Goal: Use online tool/utility: Utilize a website feature to perform a specific function

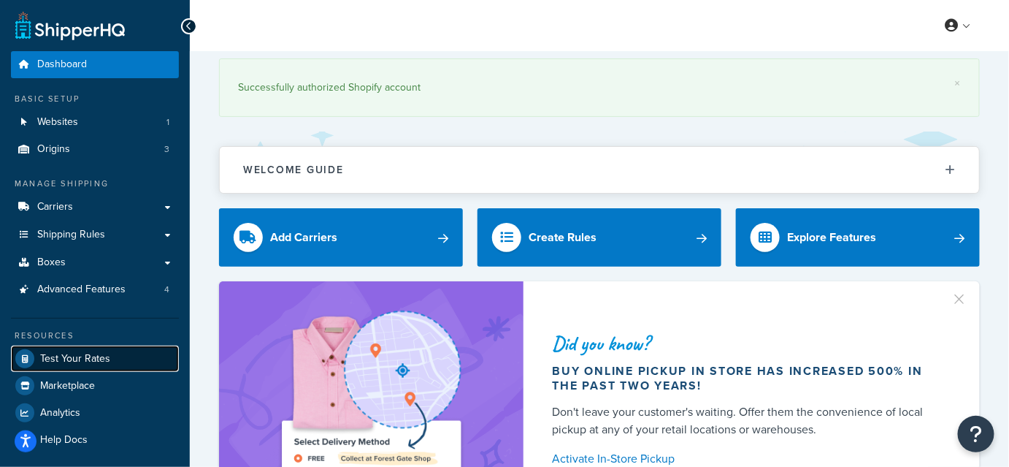
click at [126, 352] on link "Test Your Rates" at bounding box center [95, 358] width 168 height 26
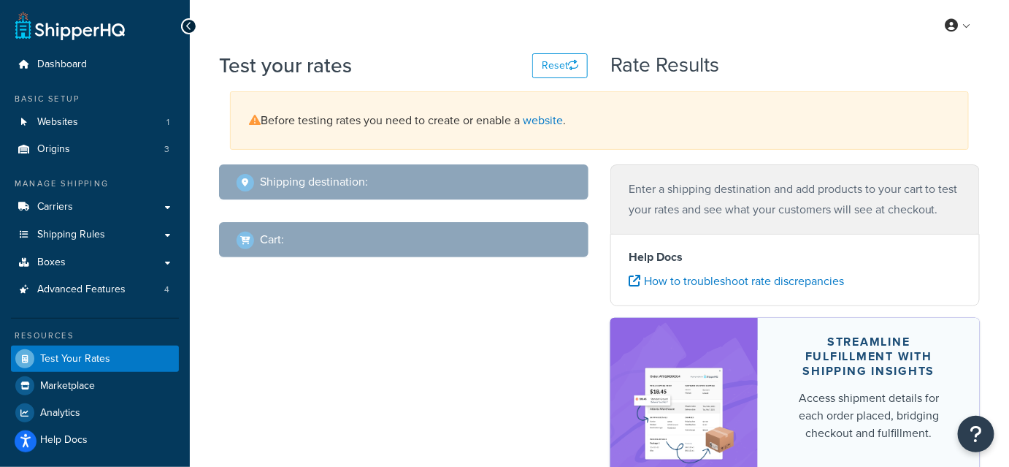
select select "[GEOGRAPHIC_DATA]"
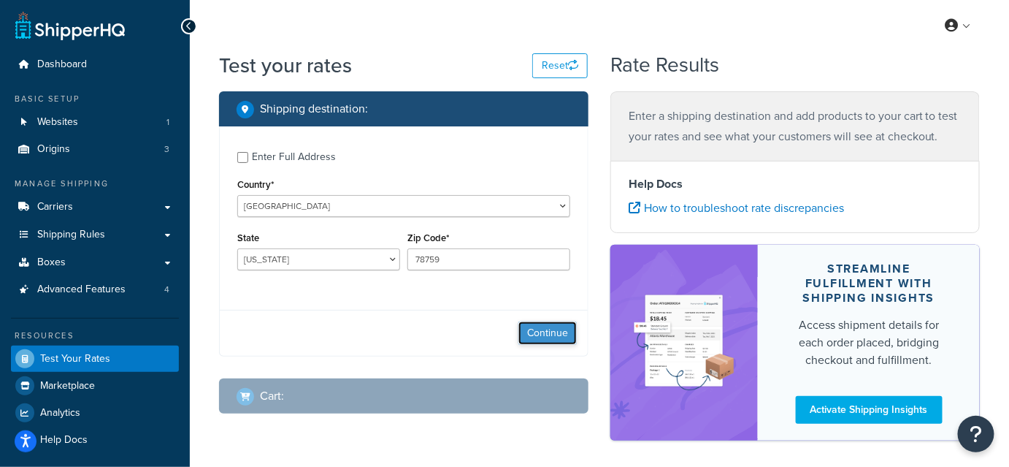
click at [537, 326] on button "Continue" at bounding box center [547, 332] width 58 height 23
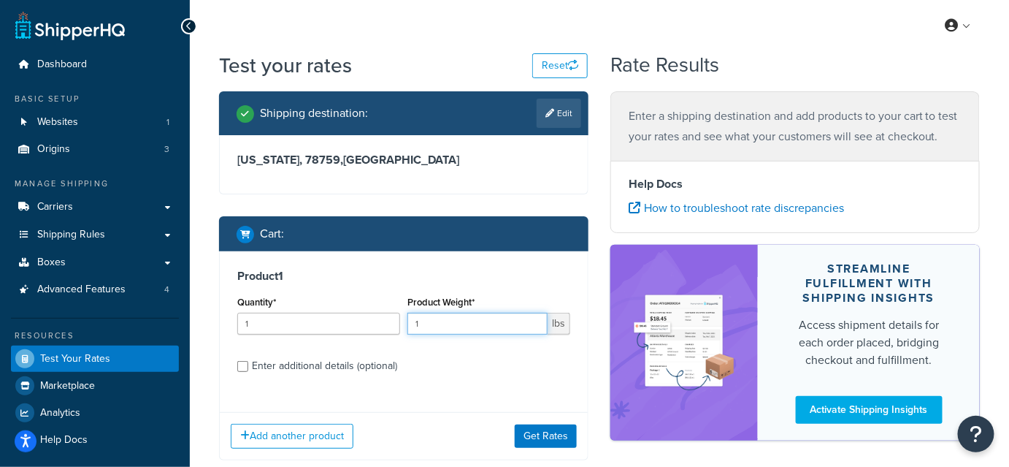
drag, startPoint x: 460, startPoint y: 323, endPoint x: 370, endPoint y: 338, distance: 91.8
click at [370, 338] on div "Quantity* 1 Product Weight* 1 lbs" at bounding box center [404, 318] width 340 height 53
paste input "9.75"
type input "19.75"
click at [307, 364] on div "Enter additional details (optional)" at bounding box center [324, 366] width 145 height 20
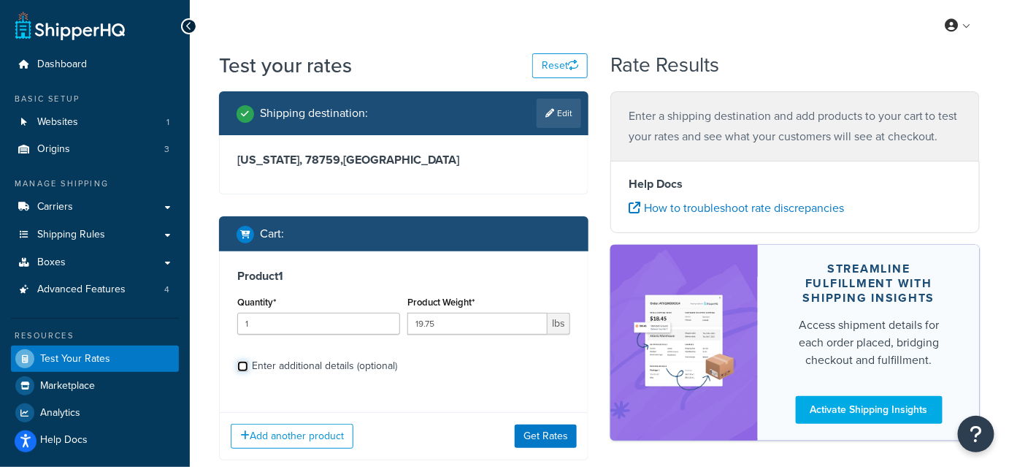
click at [248, 364] on input "Enter additional details (optional)" at bounding box center [242, 366] width 11 height 11
checkbox input "true"
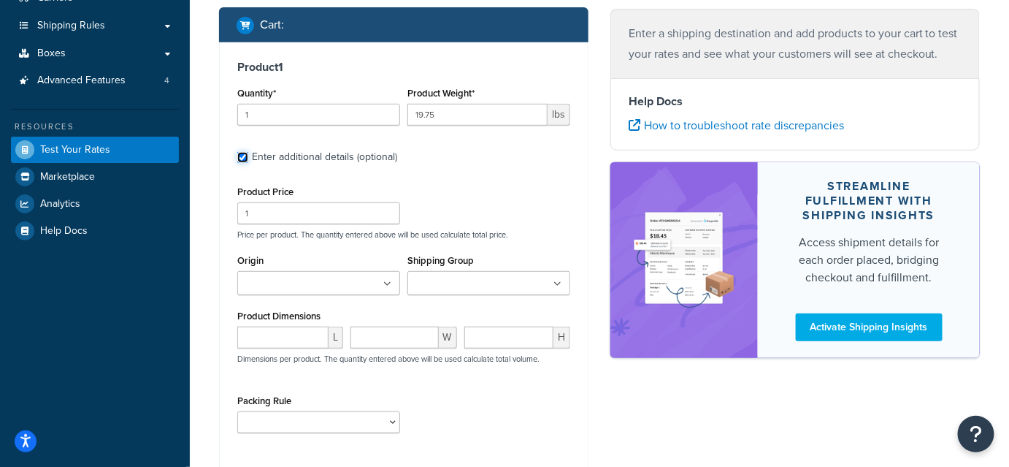
scroll to position [241, 0]
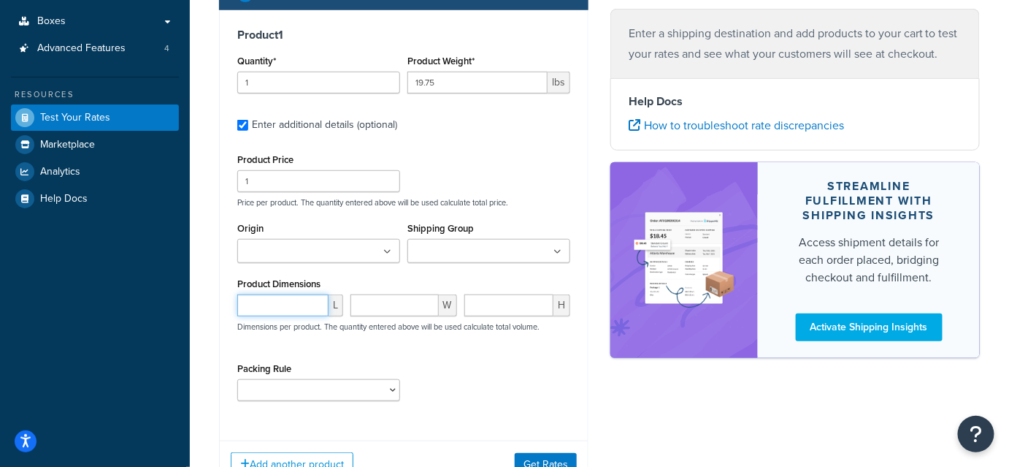
click at [296, 295] on input "number" at bounding box center [282, 305] width 91 height 22
paste input "22.50"
type input "22.50"
paste input "13.15"
click at [411, 303] on input "number" at bounding box center [395, 305] width 88 height 22
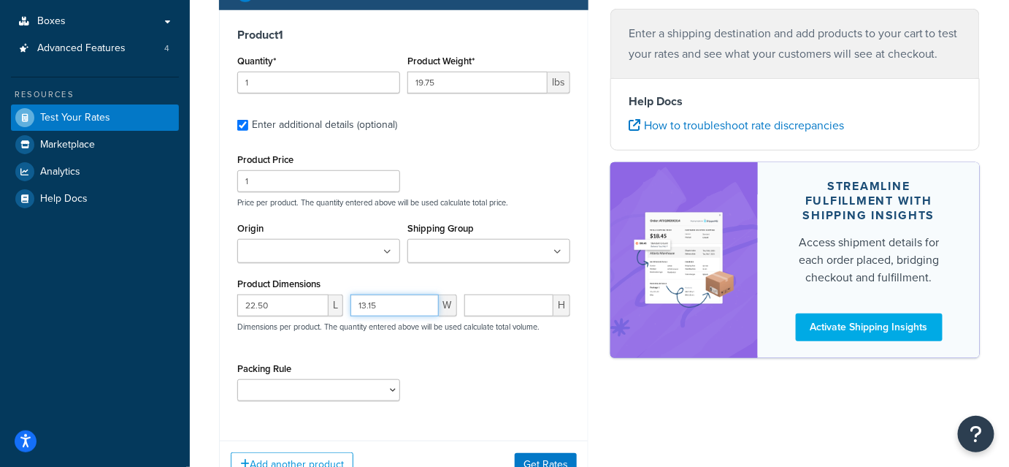
type input "13.15"
click at [527, 302] on input "number" at bounding box center [508, 305] width 89 height 22
paste input "13.00"
type input "13.00"
click at [312, 387] on select "test" at bounding box center [318, 390] width 163 height 22
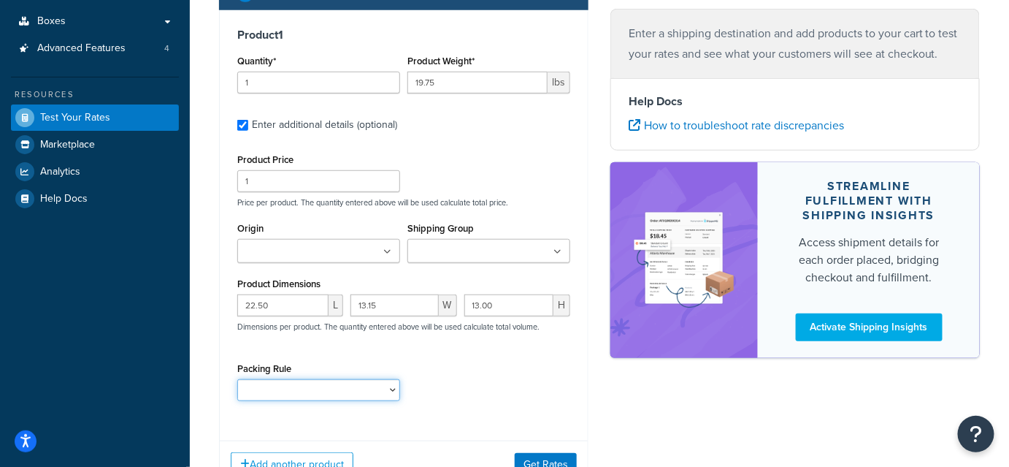
select select "65687"
click at [237, 379] on select "test" at bounding box center [318, 390] width 163 height 22
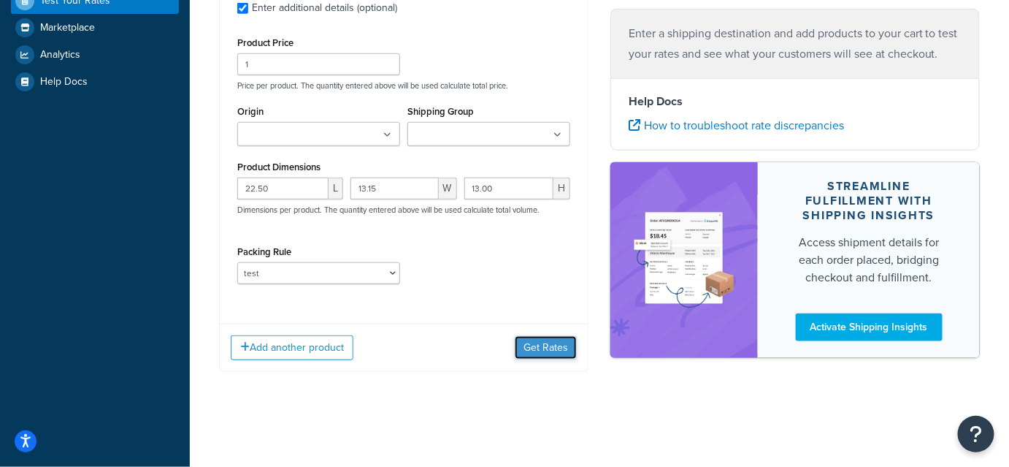
click at [571, 349] on button "Get Rates" at bounding box center [546, 347] width 62 height 23
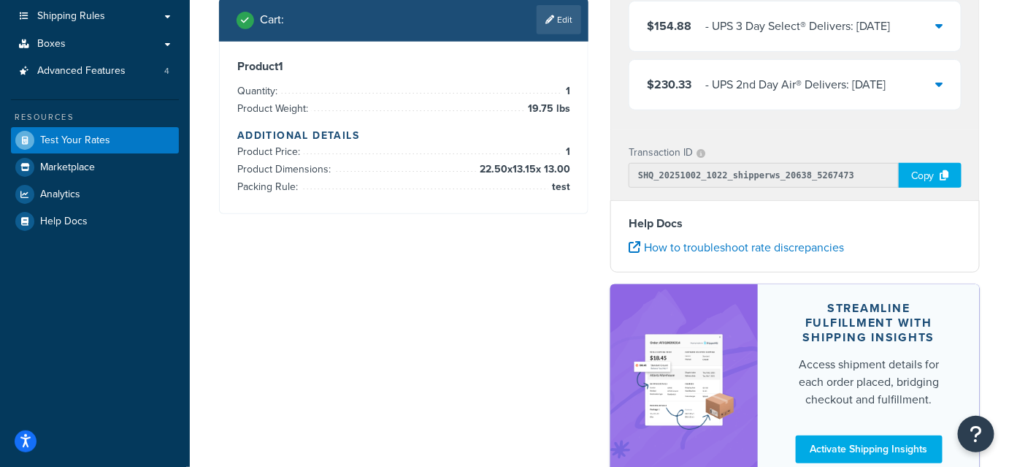
scroll to position [0, 0]
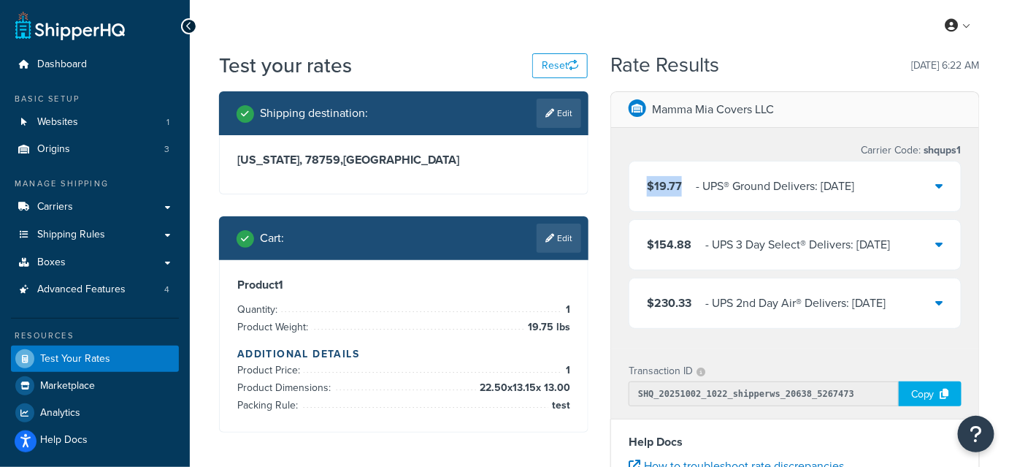
drag, startPoint x: 681, startPoint y: 188, endPoint x: 644, endPoint y: 191, distance: 37.3
click at [644, 191] on div "$19.77 ‌‌‍‍ - UPS® Ground Delivers: [DATE]" at bounding box center [795, 186] width 332 height 50
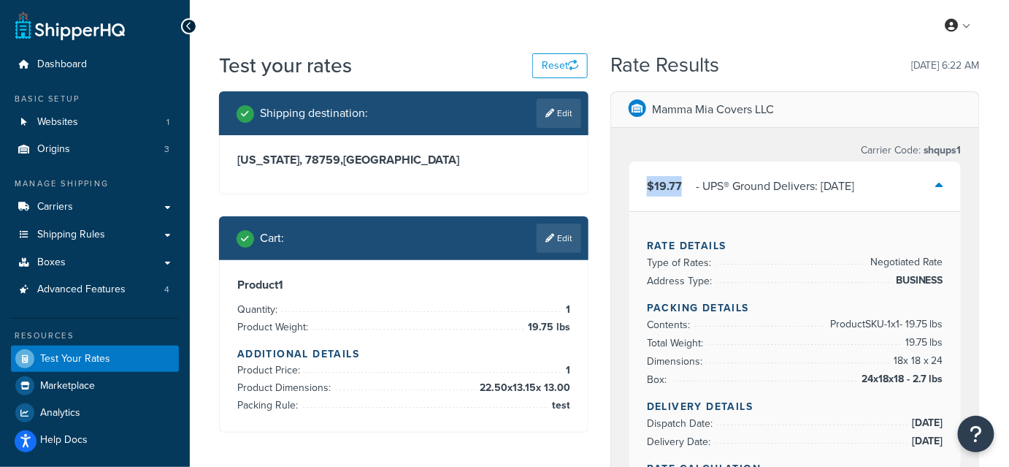
copy span "$19.77"
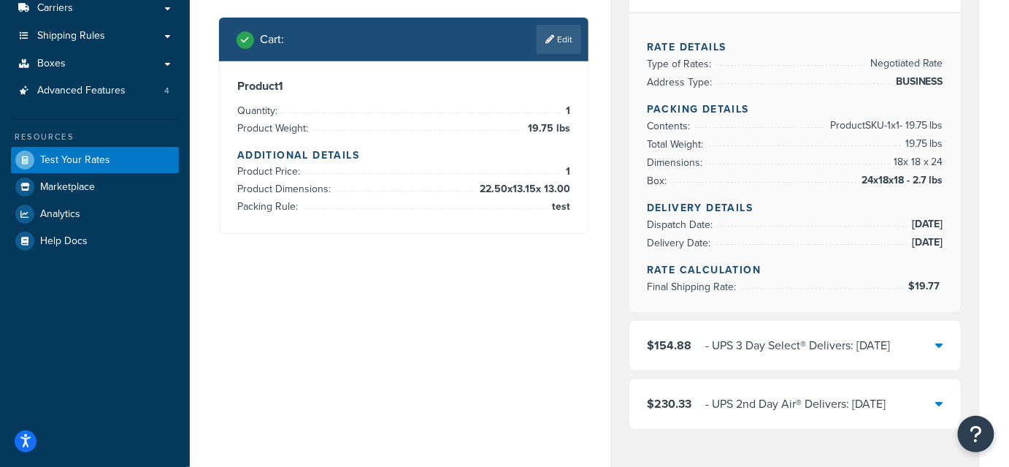
scroll to position [132, 0]
